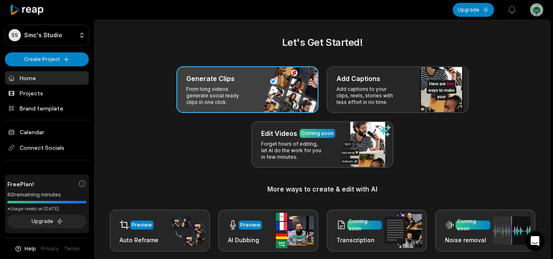
click at [198, 91] on p "From long videos generate social ready clips in one click." at bounding box center [218, 96] width 64 height 20
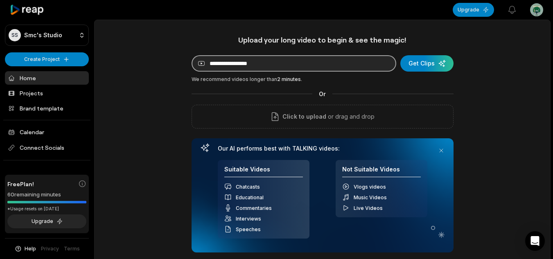
click at [257, 62] on input at bounding box center [294, 63] width 205 height 16
paste input "**********"
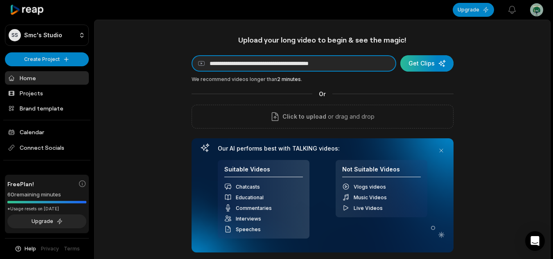
type input "**********"
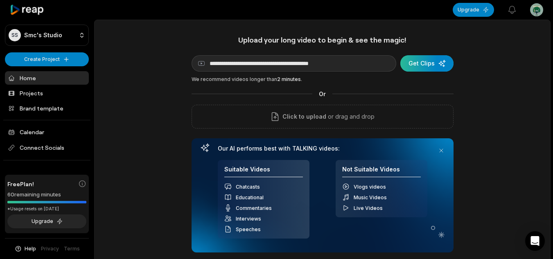
click at [431, 59] on div "submit" at bounding box center [427, 63] width 53 height 16
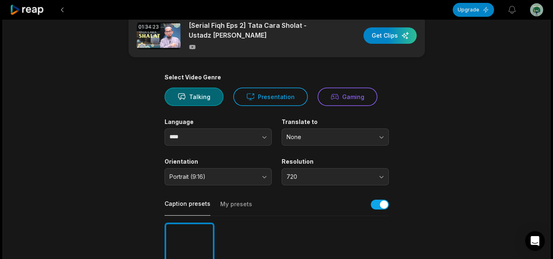
scroll to position [20, 0]
click at [260, 136] on button "button" at bounding box center [248, 136] width 47 height 17
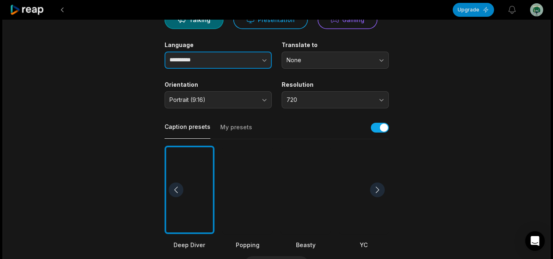
scroll to position [98, 0]
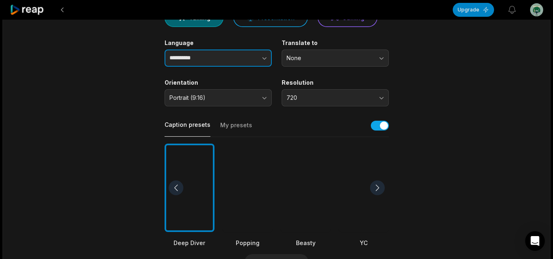
type input "**********"
click at [254, 198] on div at bounding box center [248, 188] width 50 height 89
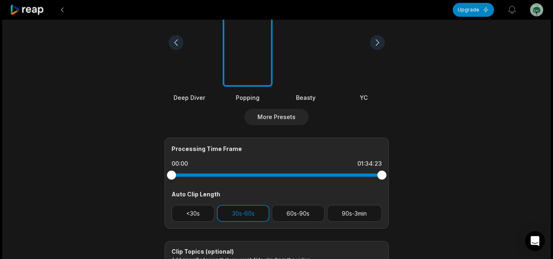
scroll to position [245, 0]
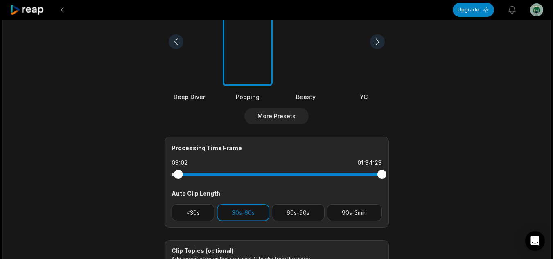
drag, startPoint x: 171, startPoint y: 170, endPoint x: 178, endPoint y: 178, distance: 10.4
click at [178, 178] on div at bounding box center [178, 174] width 9 height 9
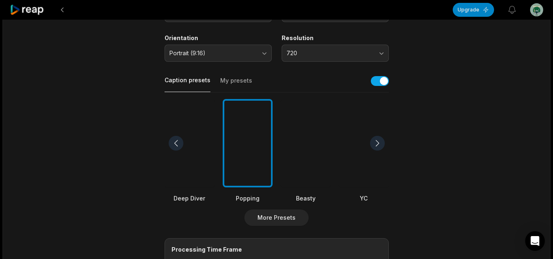
scroll to position [294, 0]
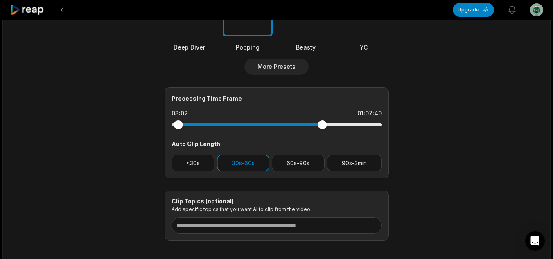
drag, startPoint x: 383, startPoint y: 125, endPoint x: 322, endPoint y: 132, distance: 61.0
click at [322, 132] on div at bounding box center [277, 125] width 211 height 15
drag, startPoint x: 322, startPoint y: 125, endPoint x: 314, endPoint y: 125, distance: 8.2
click at [314, 125] on div at bounding box center [314, 124] width 9 height 9
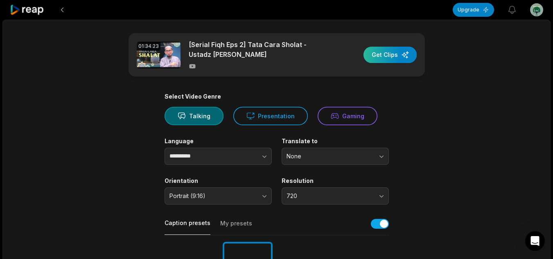
click at [387, 52] on div "button" at bounding box center [390, 55] width 53 height 16
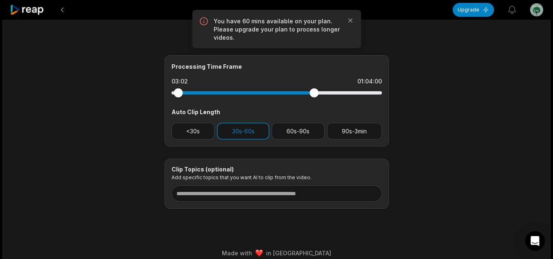
scroll to position [335, 0]
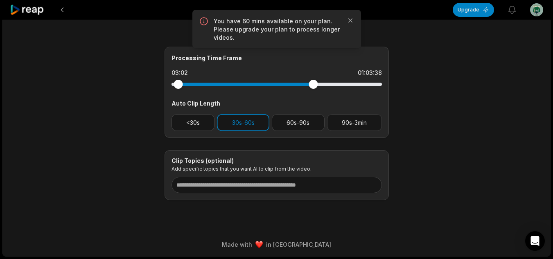
click at [313, 85] on div at bounding box center [313, 84] width 9 height 9
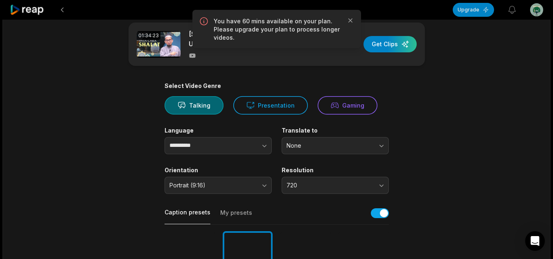
scroll to position [0, 0]
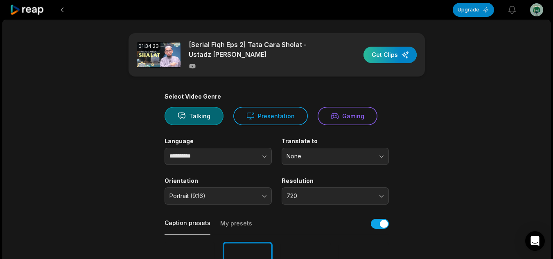
click at [401, 52] on div "button" at bounding box center [390, 55] width 53 height 16
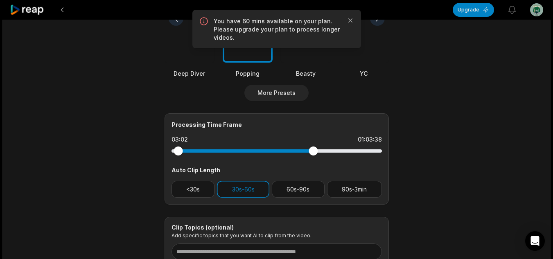
scroll to position [268, 0]
click at [313, 151] on div at bounding box center [312, 150] width 9 height 9
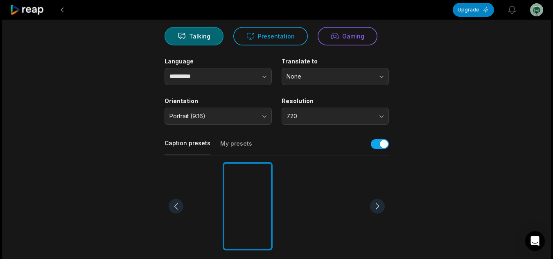
scroll to position [0, 0]
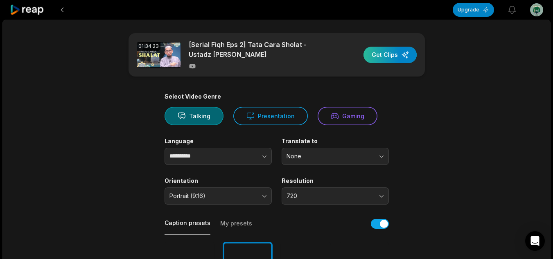
click at [412, 52] on div "button" at bounding box center [390, 55] width 53 height 16
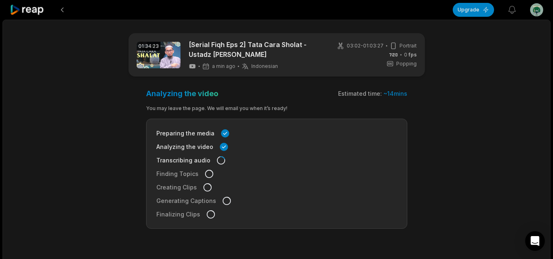
click at [273, 133] on div "Preparing the media" at bounding box center [276, 133] width 241 height 9
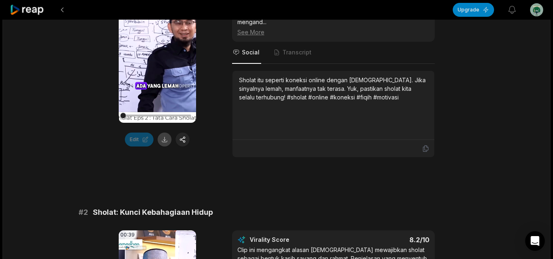
scroll to position [206, 0]
click at [164, 142] on button at bounding box center [165, 139] width 14 height 14
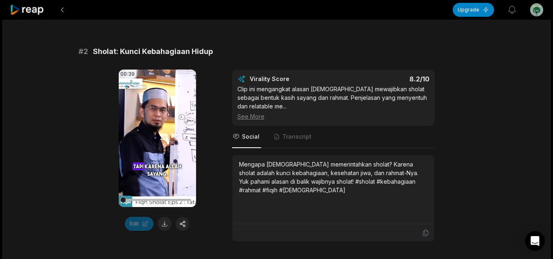
scroll to position [388, 0]
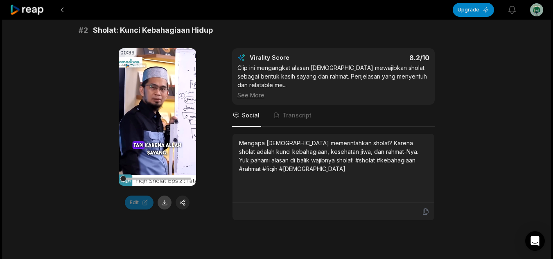
click at [163, 202] on button at bounding box center [165, 203] width 14 height 14
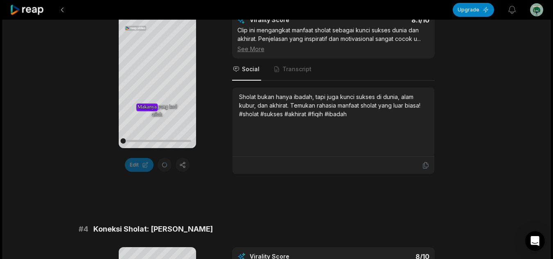
scroll to position [671, 0]
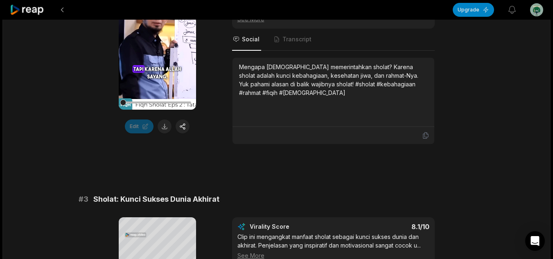
scroll to position [729, 0]
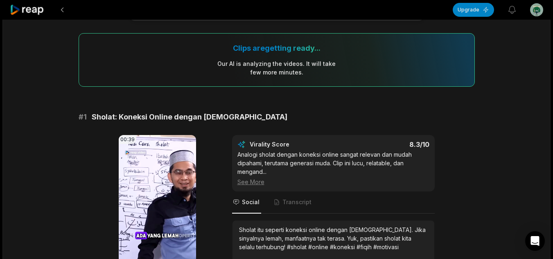
scroll to position [54, 0]
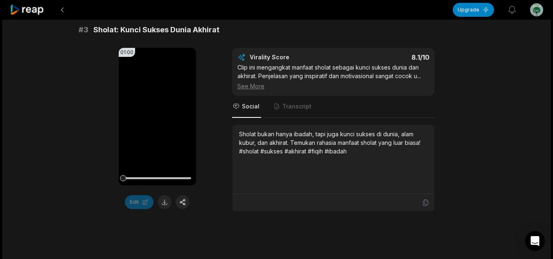
scroll to position [635, 0]
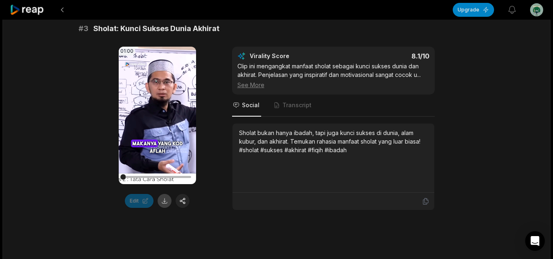
click at [162, 202] on button at bounding box center [165, 201] width 14 height 14
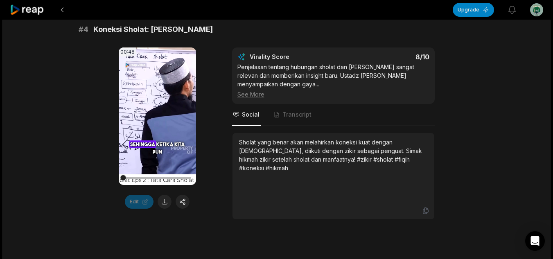
scroll to position [872, 0]
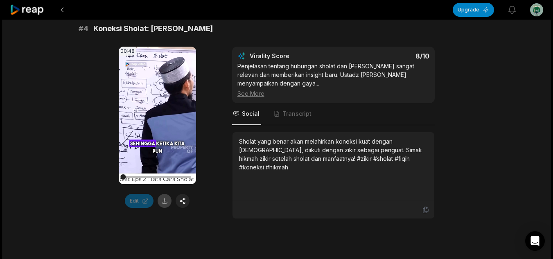
click at [163, 204] on button at bounding box center [165, 201] width 14 height 14
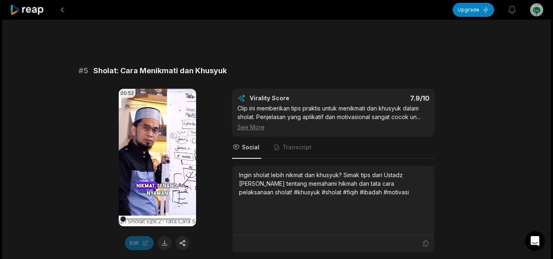
scroll to position [1150, 0]
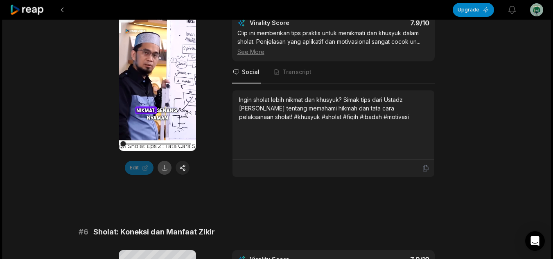
click at [165, 167] on button at bounding box center [165, 168] width 14 height 14
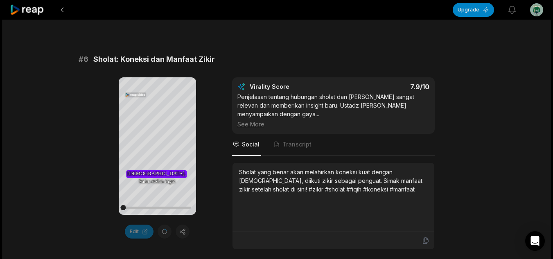
scroll to position [1324, 0]
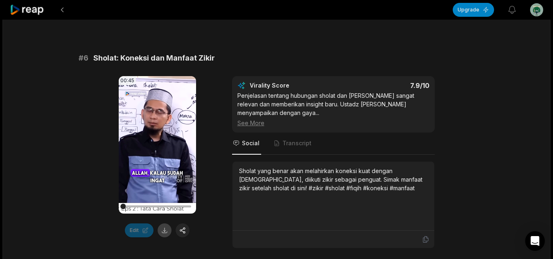
click at [163, 229] on button at bounding box center [165, 231] width 14 height 14
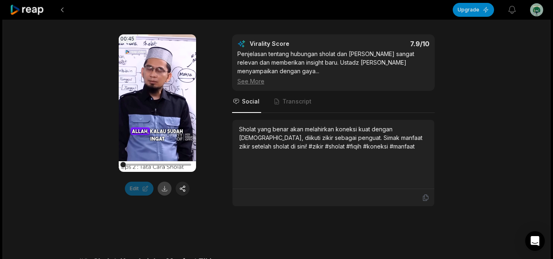
click at [165, 190] on button at bounding box center [165, 189] width 14 height 14
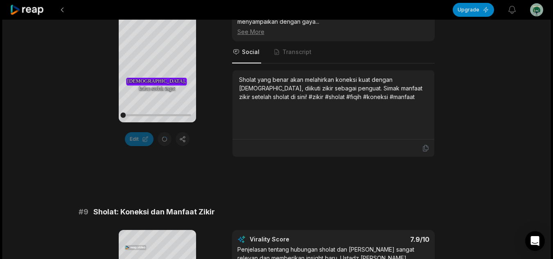
scroll to position [1907, 0]
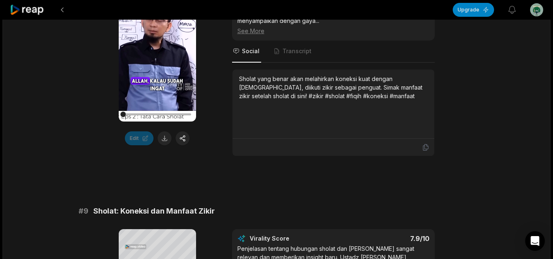
click at [166, 136] on button at bounding box center [165, 139] width 14 height 14
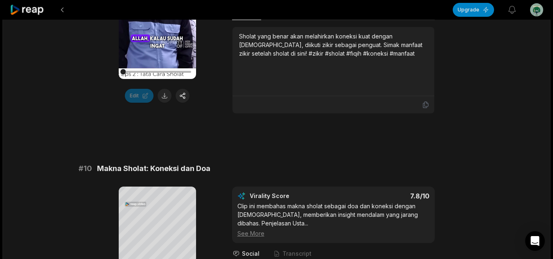
scroll to position [2193, 0]
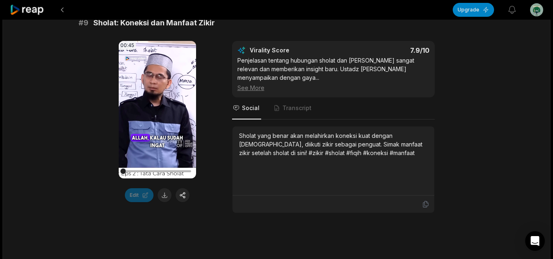
scroll to position [2091, 0]
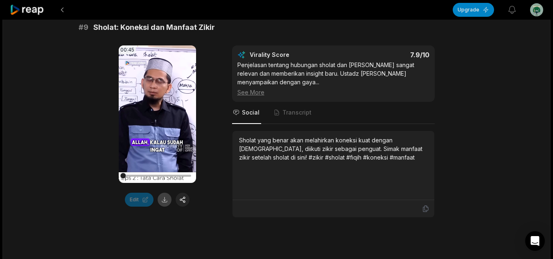
click at [159, 204] on button at bounding box center [165, 200] width 14 height 14
click at [159, 204] on div "Edit" at bounding box center [157, 200] width 77 height 14
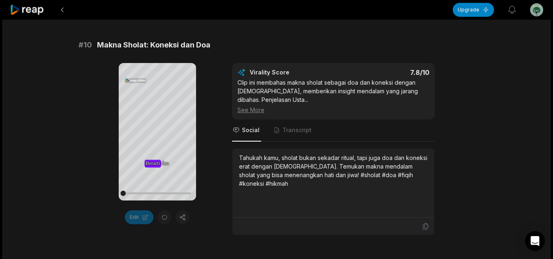
scroll to position [2321, 0]
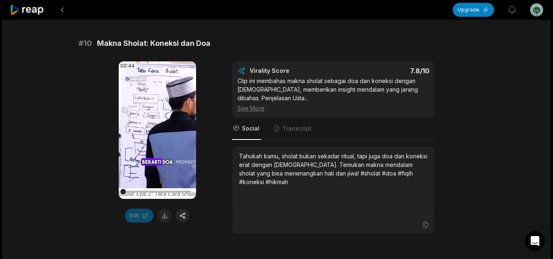
click at [165, 217] on button at bounding box center [165, 216] width 14 height 14
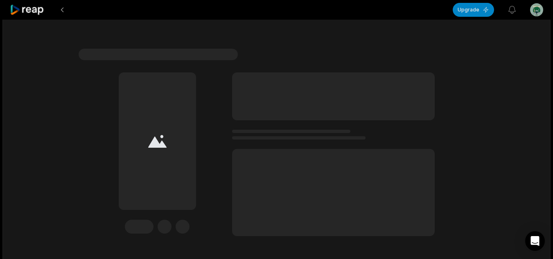
scroll to position [2614, 0]
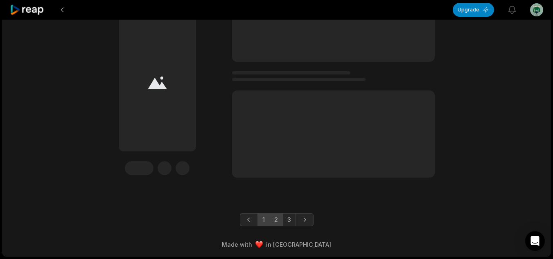
click at [272, 221] on link "2" at bounding box center [277, 219] width 14 height 13
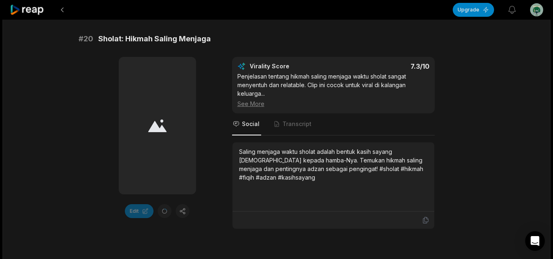
scroll to position [2368, 0]
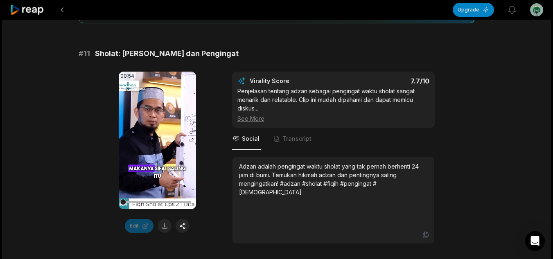
scroll to position [119, 0]
click at [161, 223] on button at bounding box center [165, 227] width 14 height 14
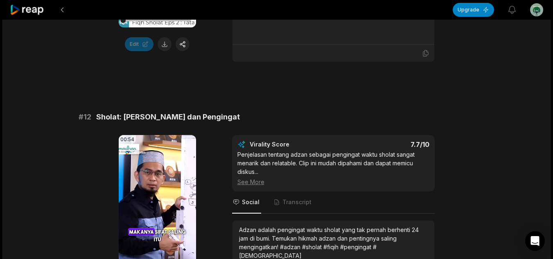
scroll to position [340, 0]
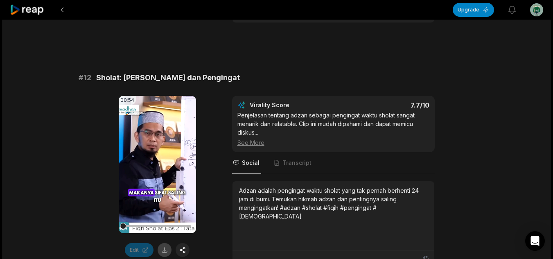
click at [169, 254] on button at bounding box center [165, 250] width 14 height 14
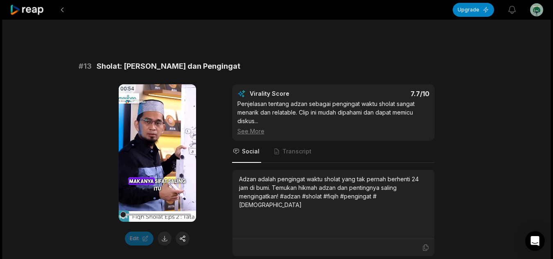
scroll to position [598, 0]
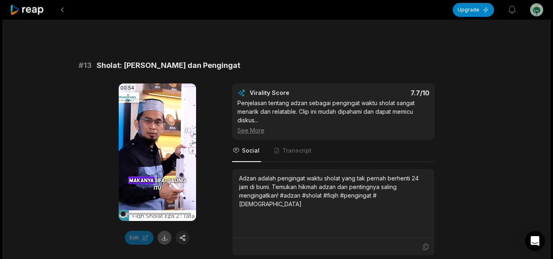
click at [166, 238] on button at bounding box center [165, 238] width 14 height 14
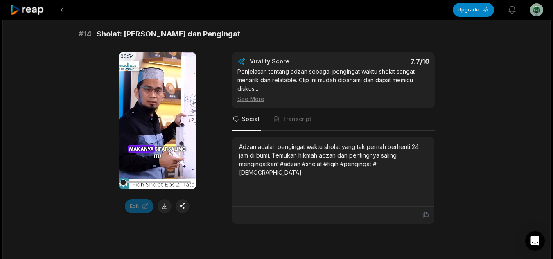
scroll to position [877, 0]
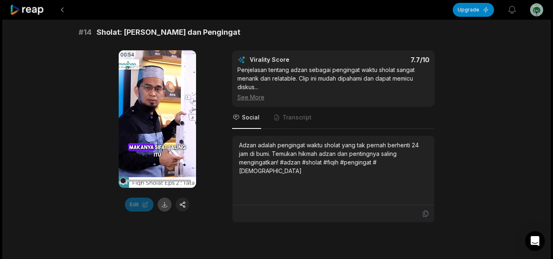
click at [166, 204] on button at bounding box center [165, 205] width 14 height 14
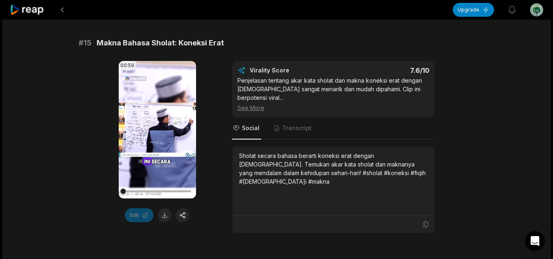
scroll to position [1112, 0]
click at [166, 213] on button at bounding box center [165, 215] width 14 height 14
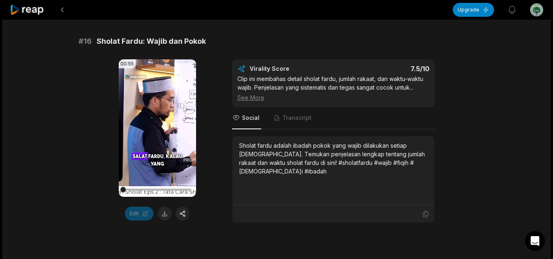
scroll to position [1371, 0]
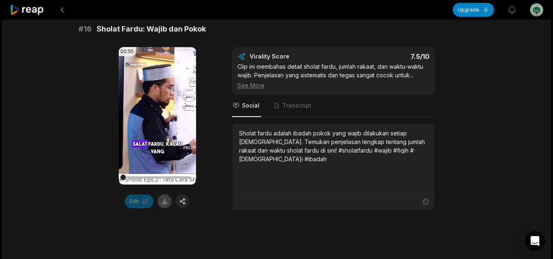
click at [162, 195] on button at bounding box center [165, 202] width 14 height 14
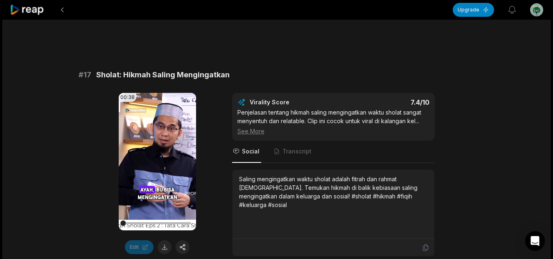
scroll to position [1563, 0]
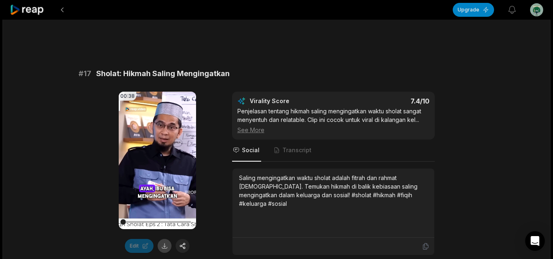
click at [169, 239] on button at bounding box center [165, 246] width 14 height 14
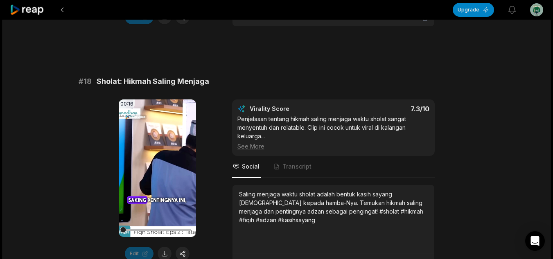
scroll to position [1798, 0]
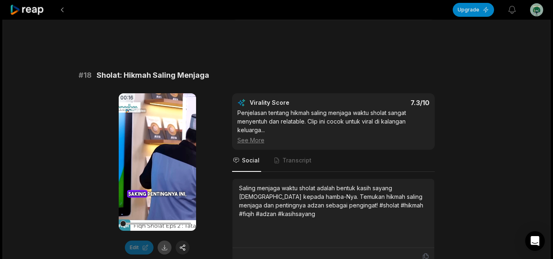
click at [159, 243] on button at bounding box center [165, 248] width 14 height 14
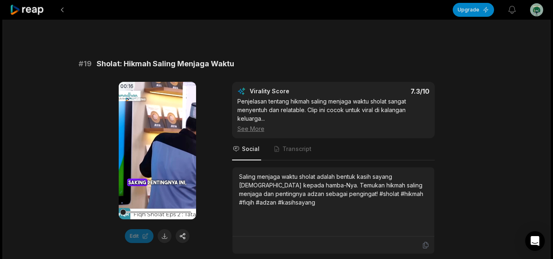
scroll to position [2056, 0]
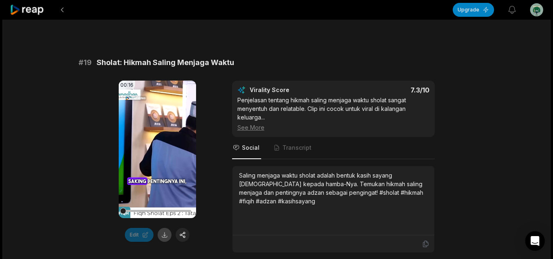
click at [165, 231] on button at bounding box center [165, 235] width 14 height 14
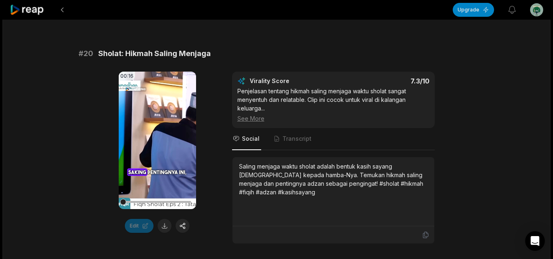
scroll to position [2311, 0]
click at [169, 219] on button at bounding box center [165, 226] width 14 height 14
click at [160, 135] on icon at bounding box center [157, 140] width 10 height 10
click at [211, 165] on div "00:16 Your browser does not support mp4 format. Edit Virality Score 7.3 /10 Pen…" at bounding box center [277, 157] width 397 height 172
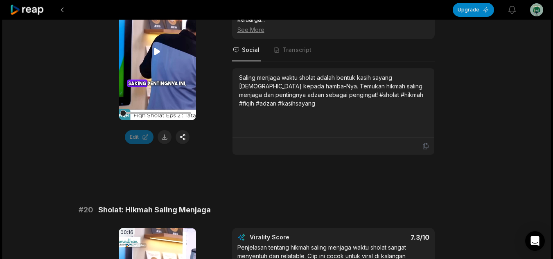
scroll to position [2154, 0]
click at [157, 75] on video "Your browser does not support mp4 format." at bounding box center [157, 52] width 77 height 138
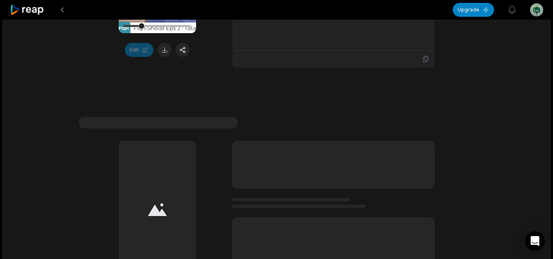
scroll to position [2605, 0]
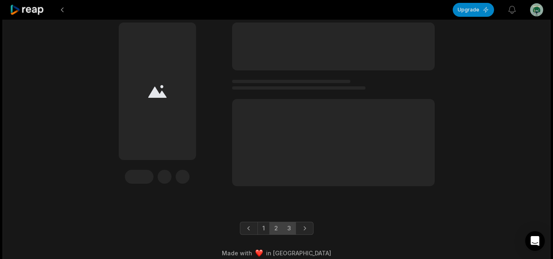
click at [290, 222] on link "3" at bounding box center [290, 228] width 14 height 13
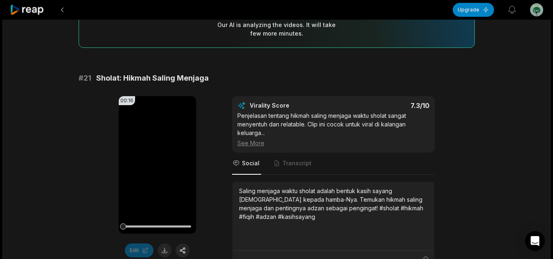
scroll to position [104, 0]
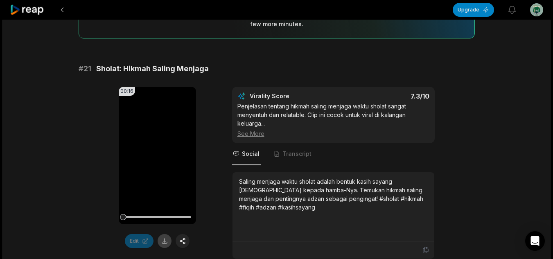
click at [163, 243] on button at bounding box center [165, 241] width 14 height 14
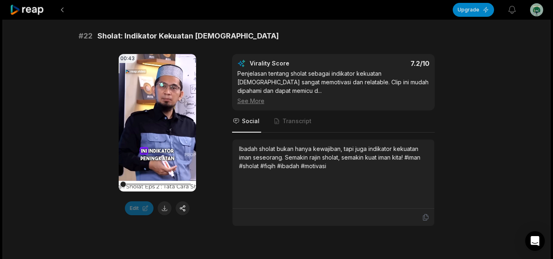
scroll to position [418, 0]
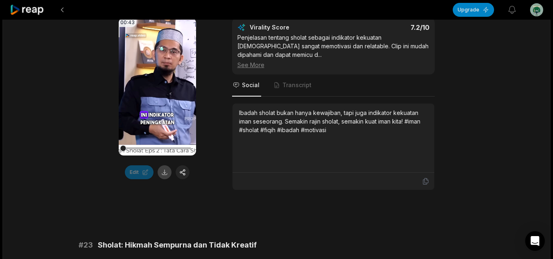
click at [162, 175] on button at bounding box center [165, 173] width 14 height 14
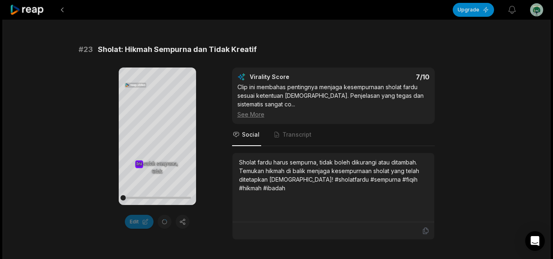
scroll to position [615, 0]
click at [164, 224] on div "Edit" at bounding box center [157, 222] width 77 height 14
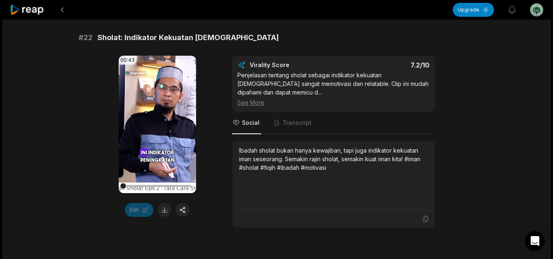
scroll to position [380, 0]
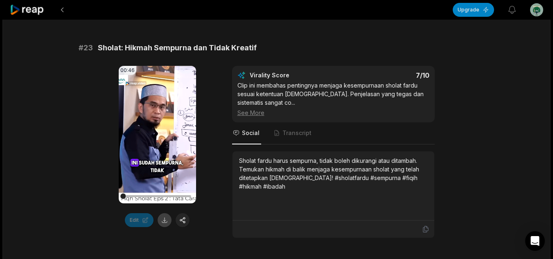
click at [163, 225] on button at bounding box center [165, 220] width 14 height 14
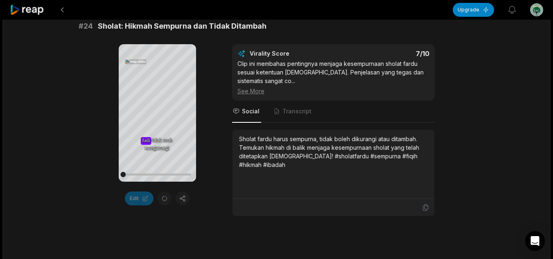
scroll to position [883, 0]
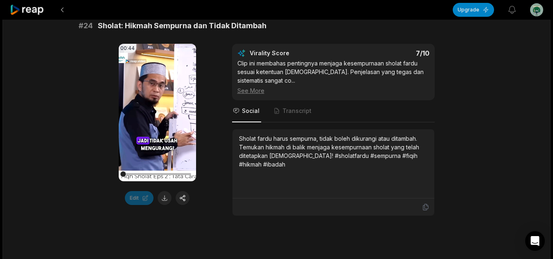
click at [166, 201] on button at bounding box center [165, 198] width 14 height 14
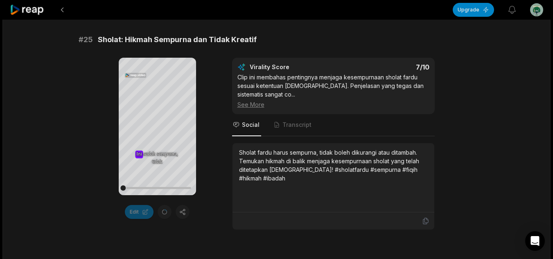
scroll to position [1115, 0]
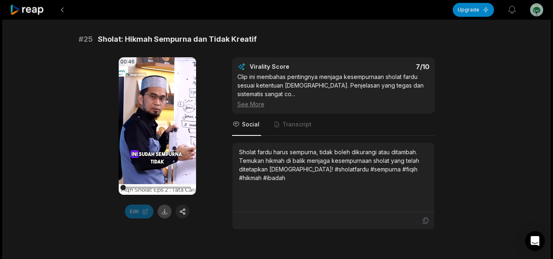
click at [164, 209] on button at bounding box center [165, 212] width 14 height 14
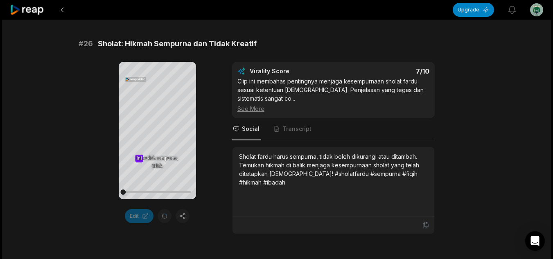
scroll to position [1354, 0]
